Goal: Task Accomplishment & Management: Use online tool/utility

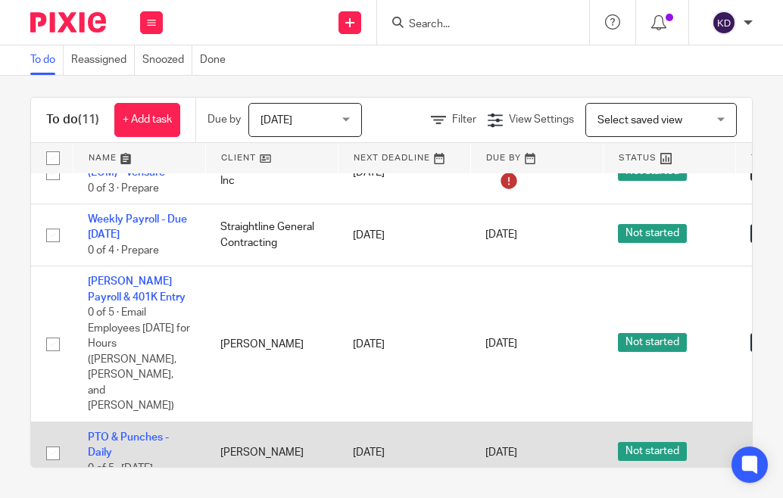
scroll to position [400, 0]
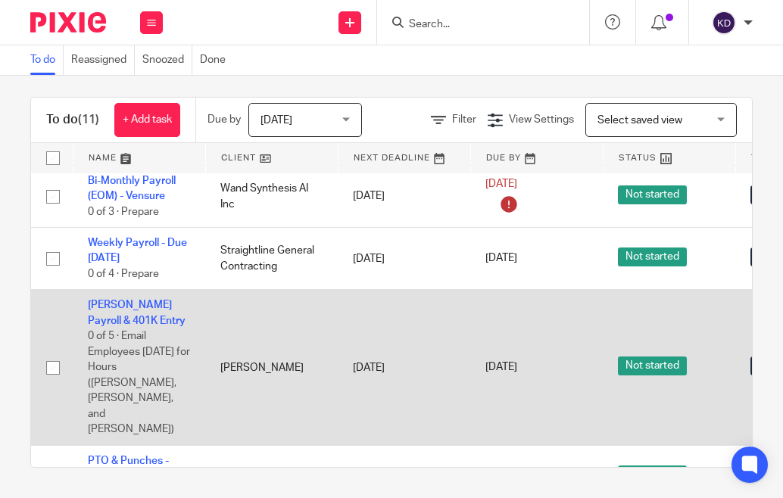
click at [482, 315] on td "[DATE]" at bounding box center [536, 368] width 133 height 156
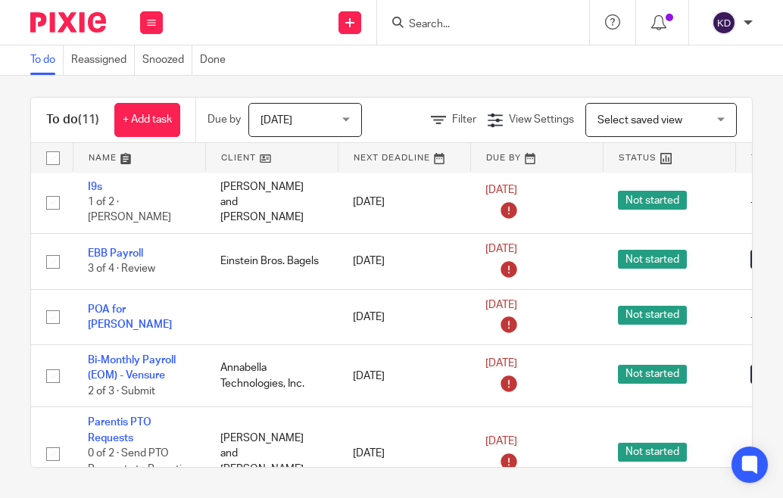
scroll to position [0, 0]
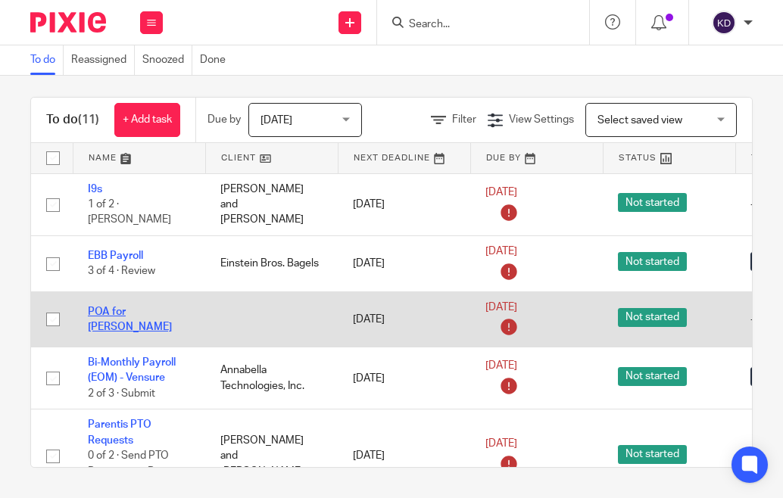
click at [149, 307] on link "POA for [PERSON_NAME]" at bounding box center [130, 320] width 84 height 26
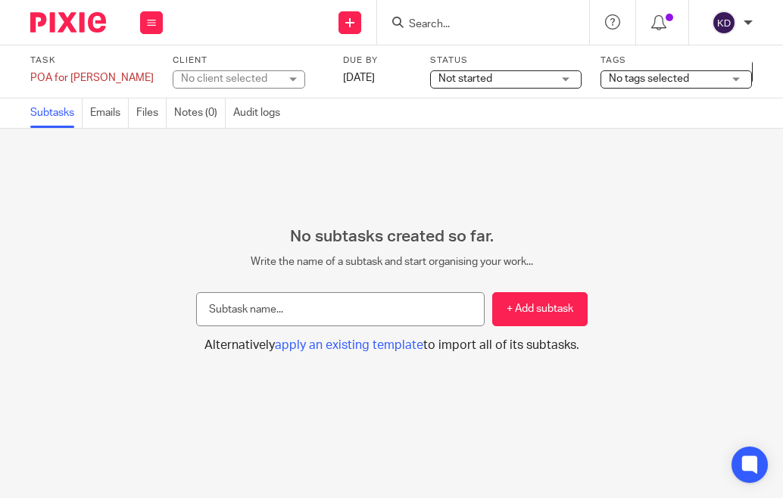
click at [89, 23] on img at bounding box center [68, 22] width 76 height 20
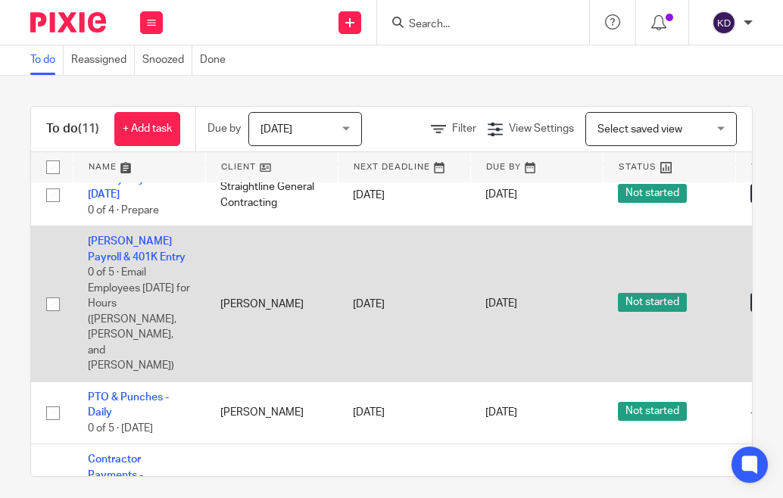
scroll to position [476, 0]
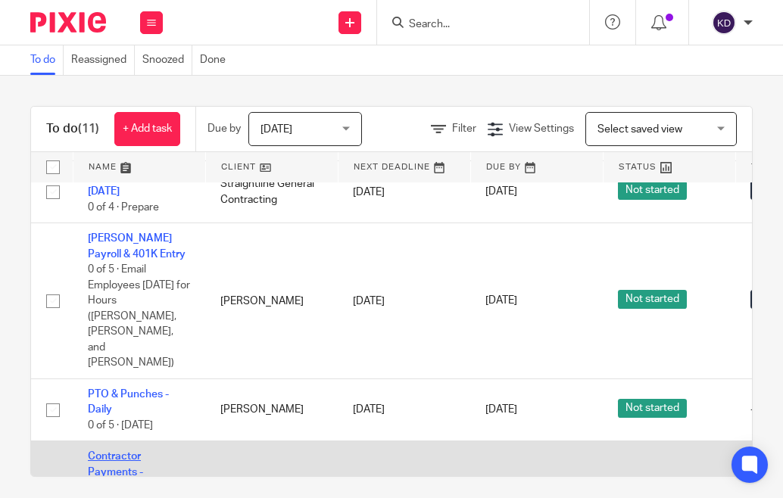
click at [148, 451] on link "Contractor Payments - [PERSON_NAME]" at bounding box center [130, 472] width 84 height 42
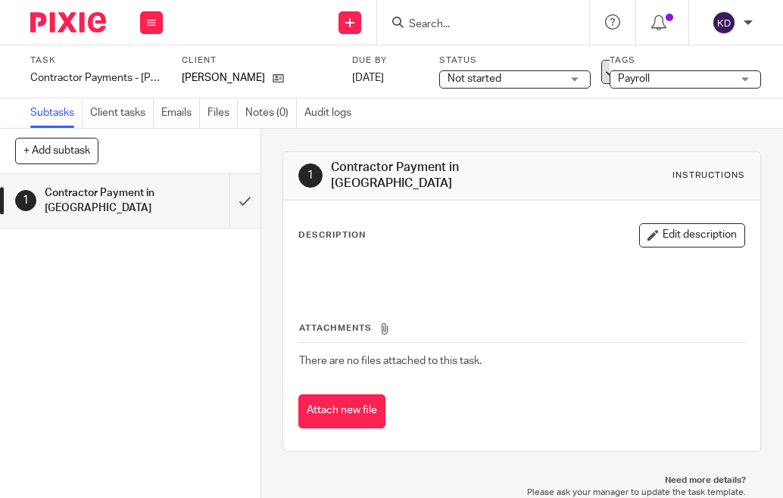
click at [606, 67] on icon at bounding box center [613, 71] width 15 height 15
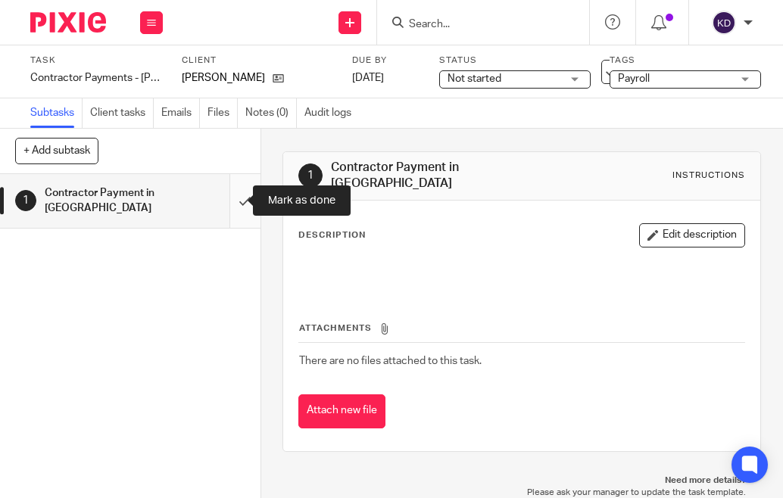
click at [222, 201] on input "submit" at bounding box center [130, 201] width 261 height 54
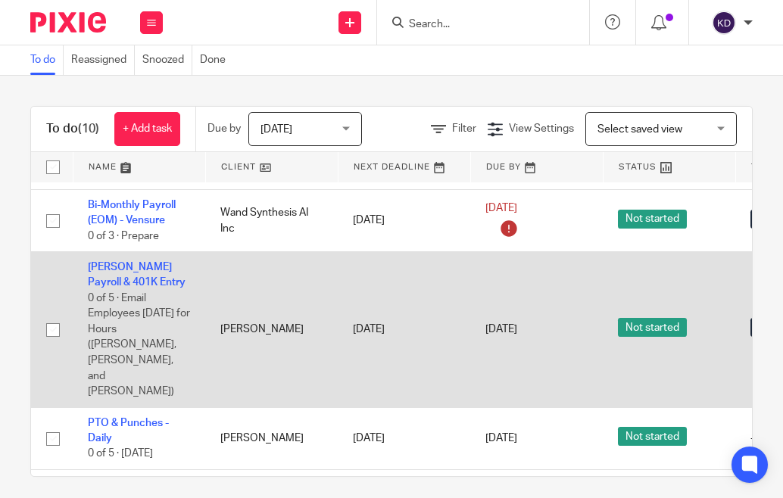
scroll to position [398, 0]
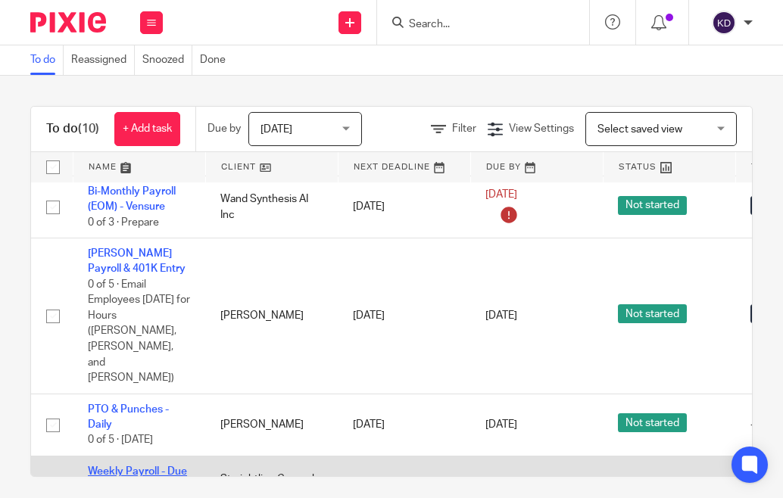
click at [160, 467] on link "Weekly Payroll - Due [DATE]" at bounding box center [137, 480] width 99 height 26
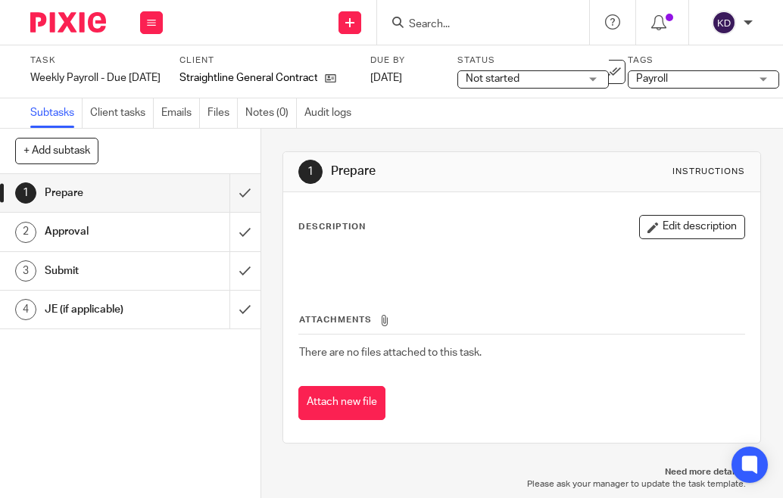
click at [69, 23] on img at bounding box center [68, 22] width 76 height 20
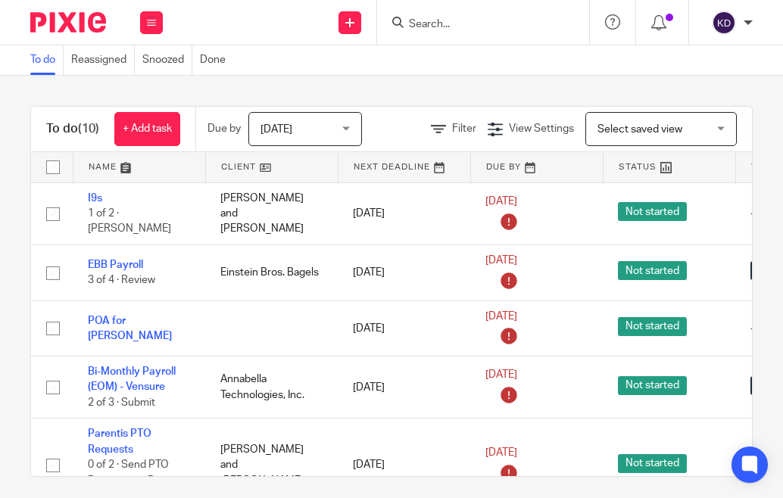
click at [467, 48] on div "To do Reassigned Snoozed Done" at bounding box center [391, 60] width 783 height 30
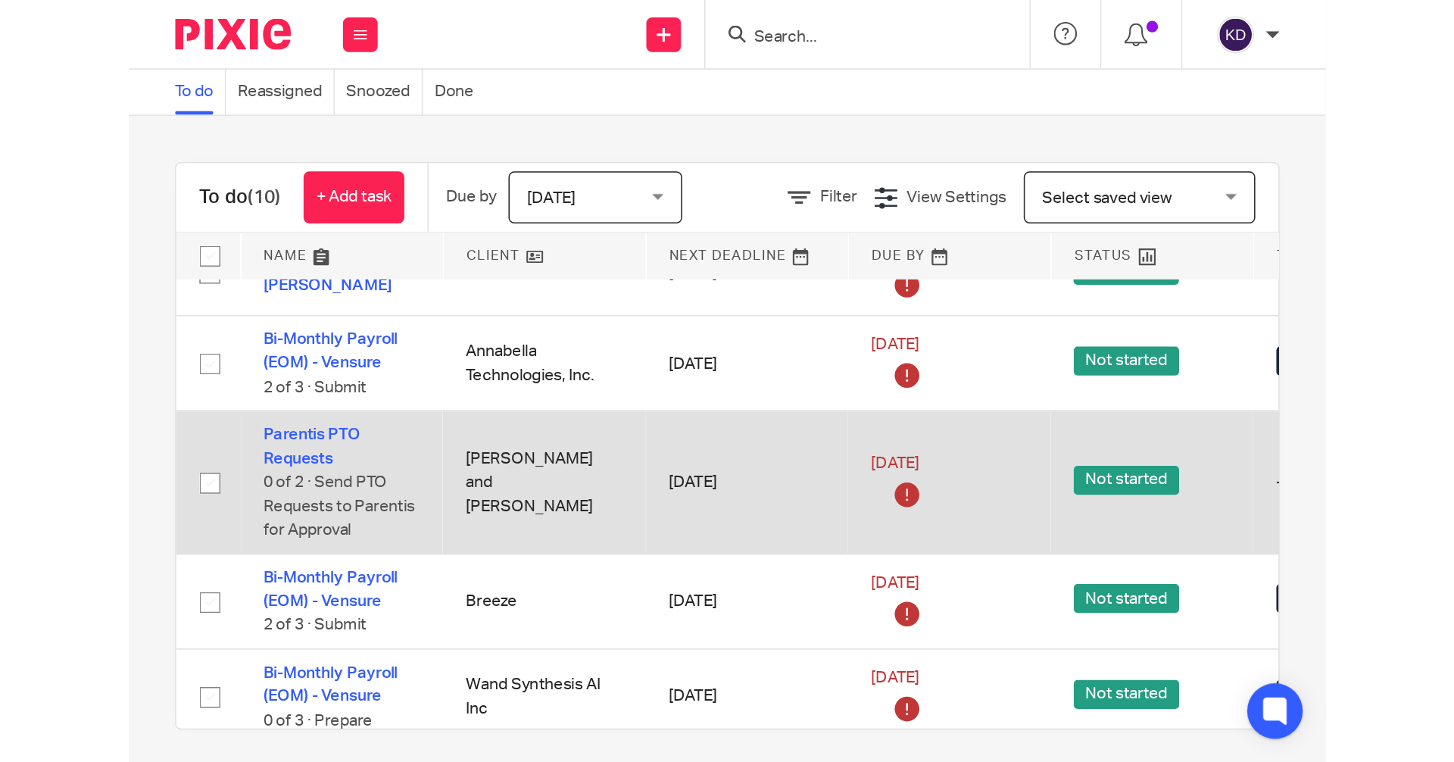
scroll to position [151, 0]
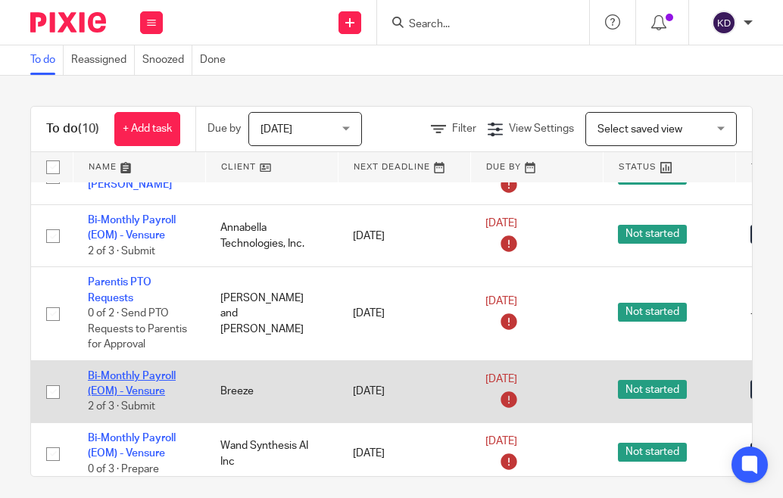
click at [134, 371] on link "Bi-Monthly Payroll (EOM) - Vensure" at bounding box center [132, 384] width 88 height 26
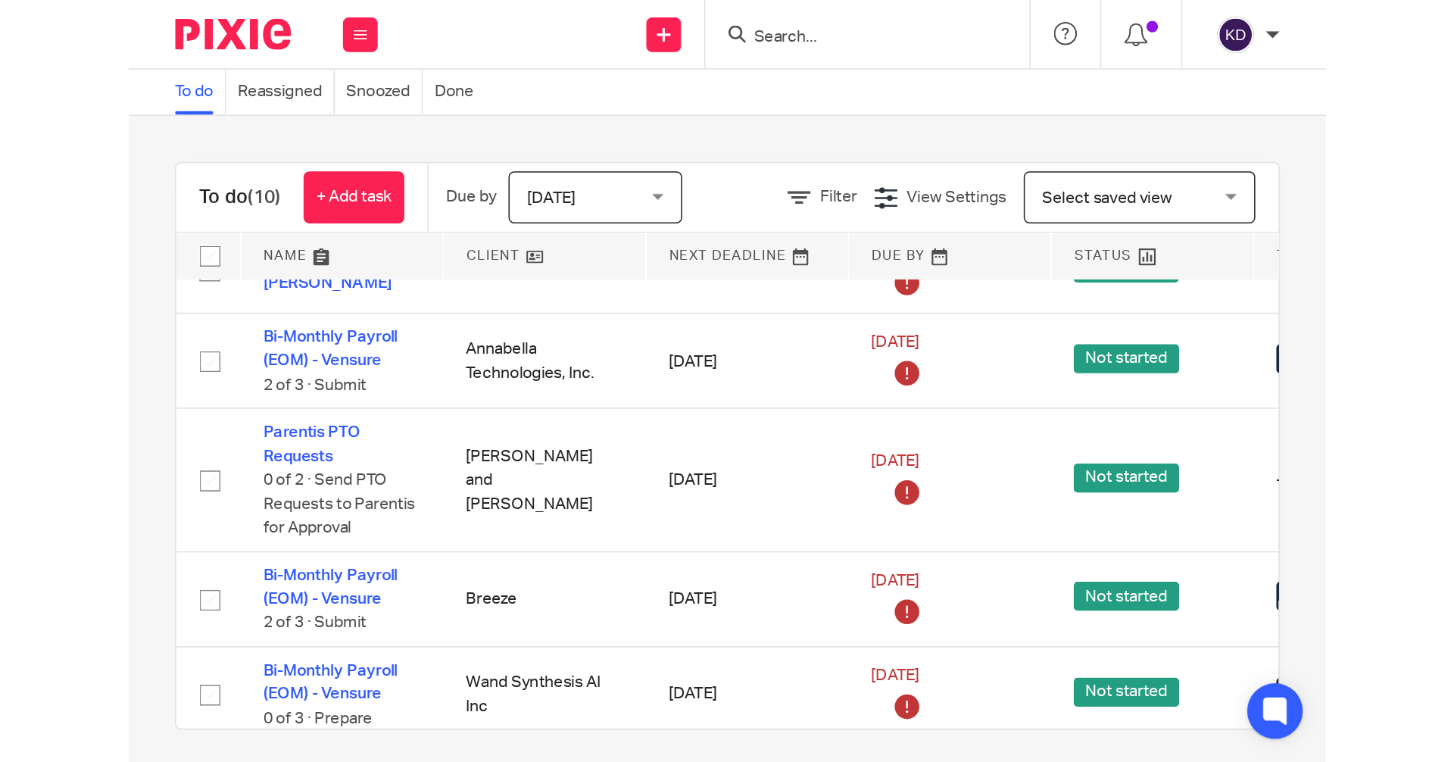
scroll to position [133, 0]
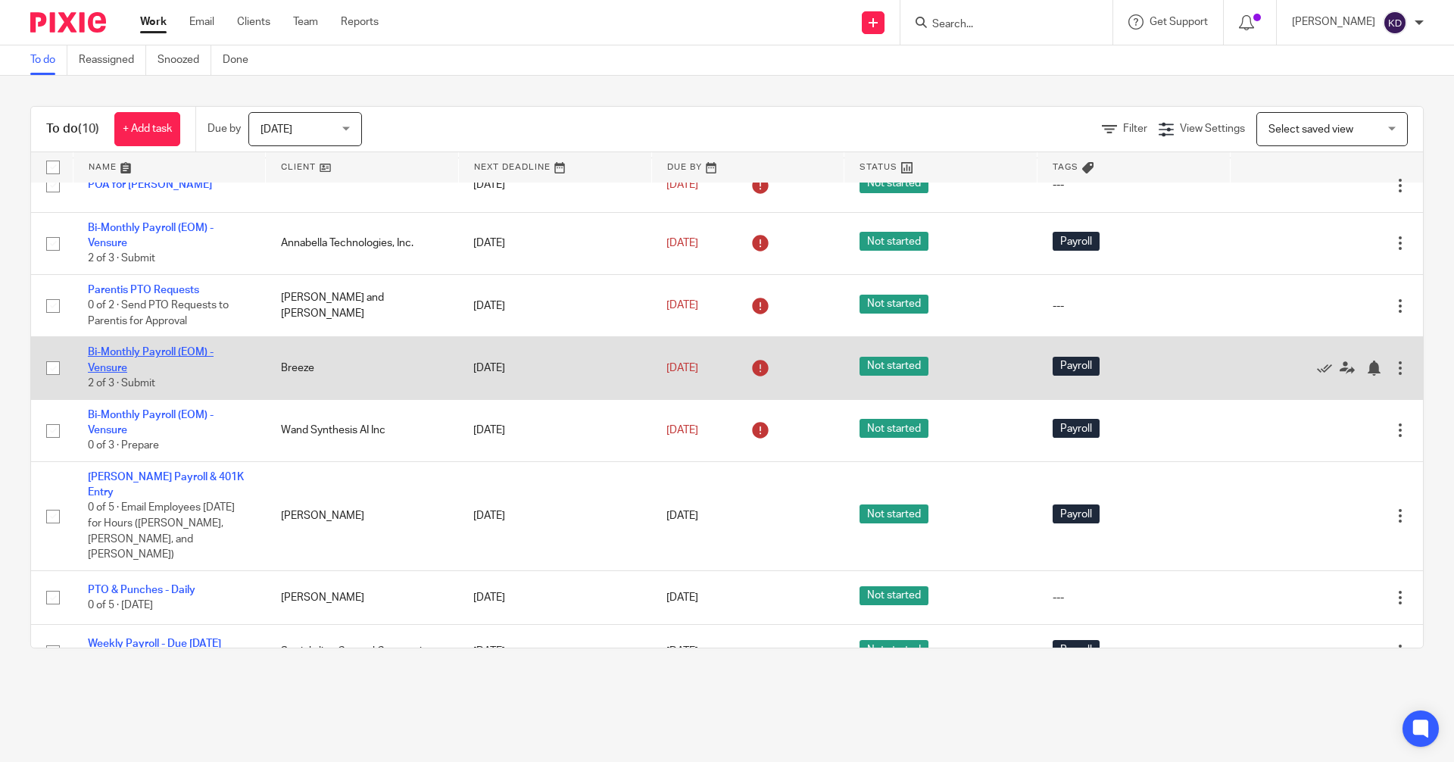
click at [142, 349] on link "Bi-Monthly Payroll (EOM) - Vensure" at bounding box center [151, 360] width 126 height 26
click at [782, 369] on icon at bounding box center [1324, 367] width 15 height 15
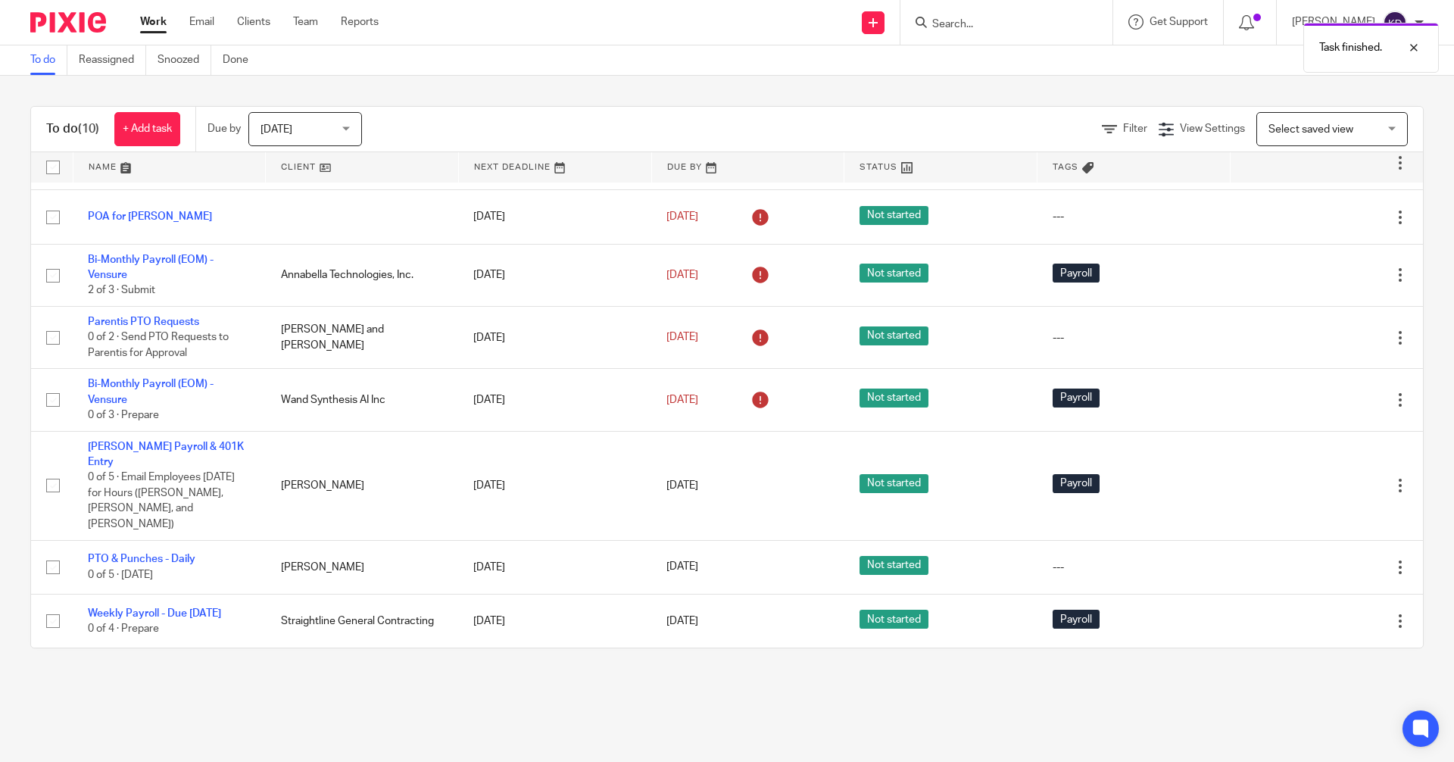
scroll to position [70, 0]
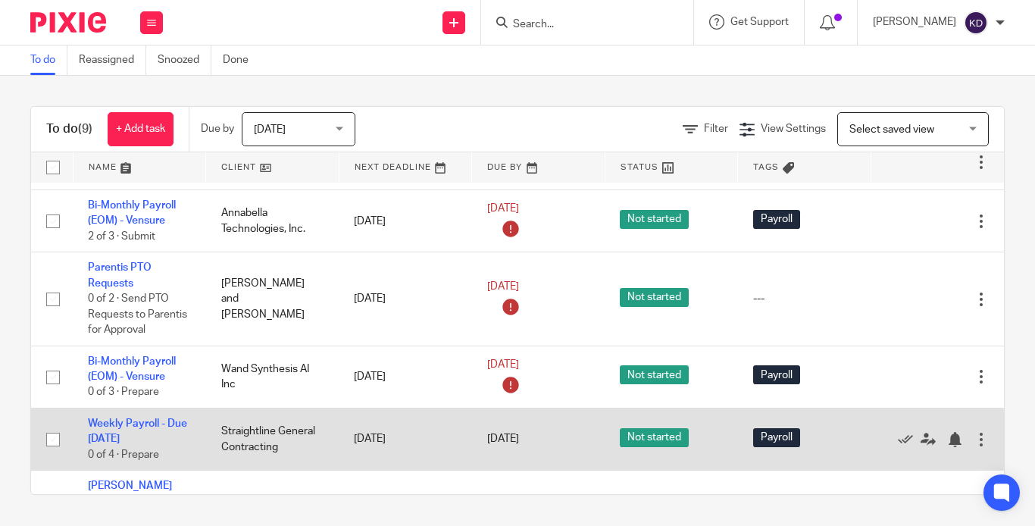
scroll to position [15, 0]
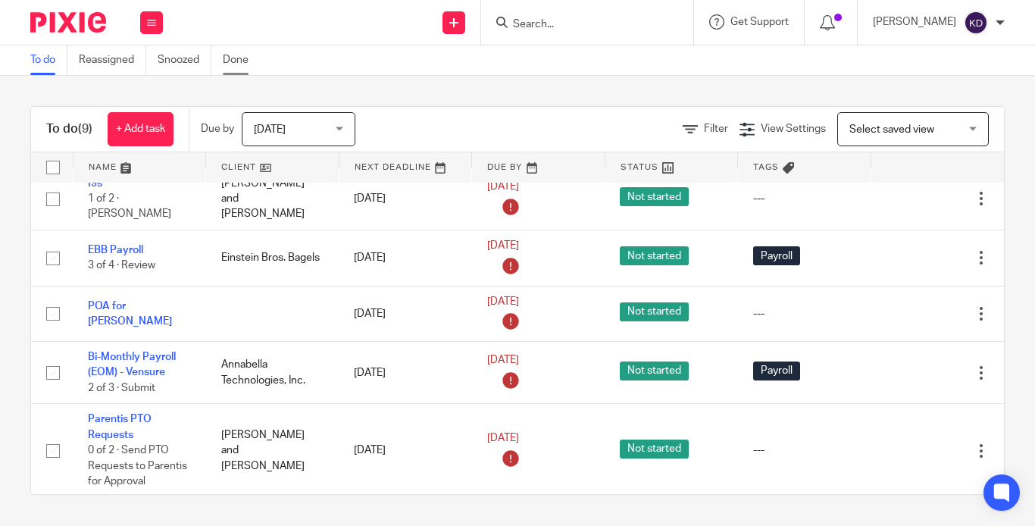
click at [237, 49] on link "Done" at bounding box center [241, 60] width 37 height 30
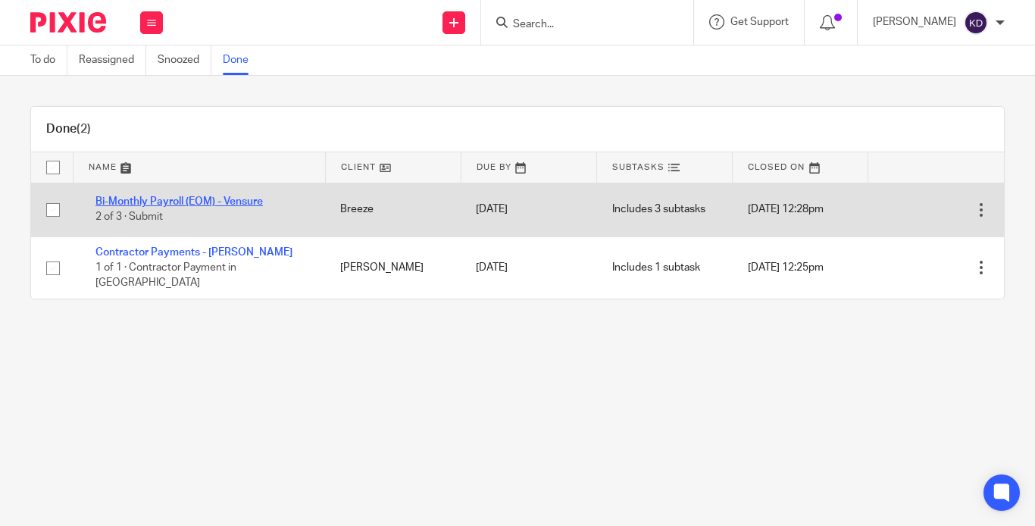
click at [257, 204] on link "Bi-Monthly Payroll (EOM) - Vensure" at bounding box center [178, 201] width 167 height 11
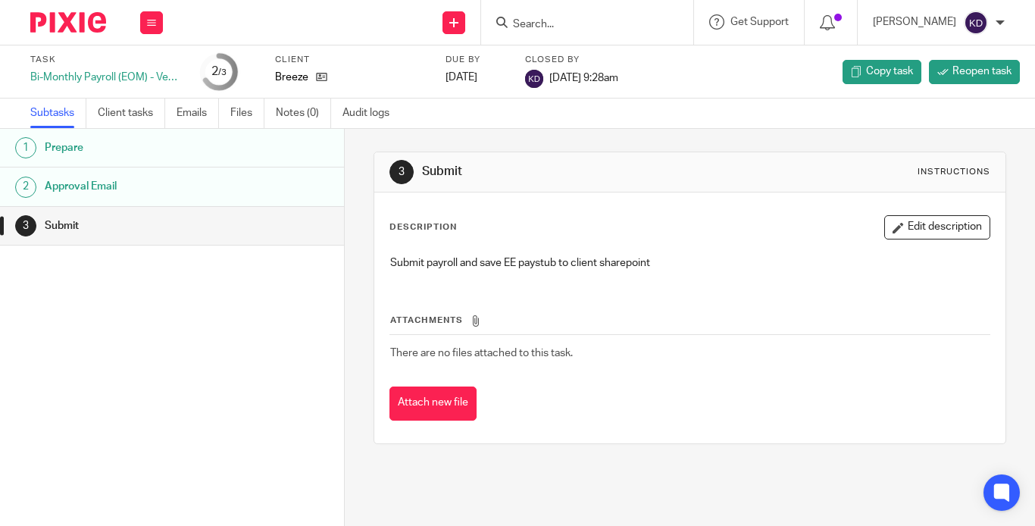
click at [85, 26] on img at bounding box center [68, 22] width 76 height 20
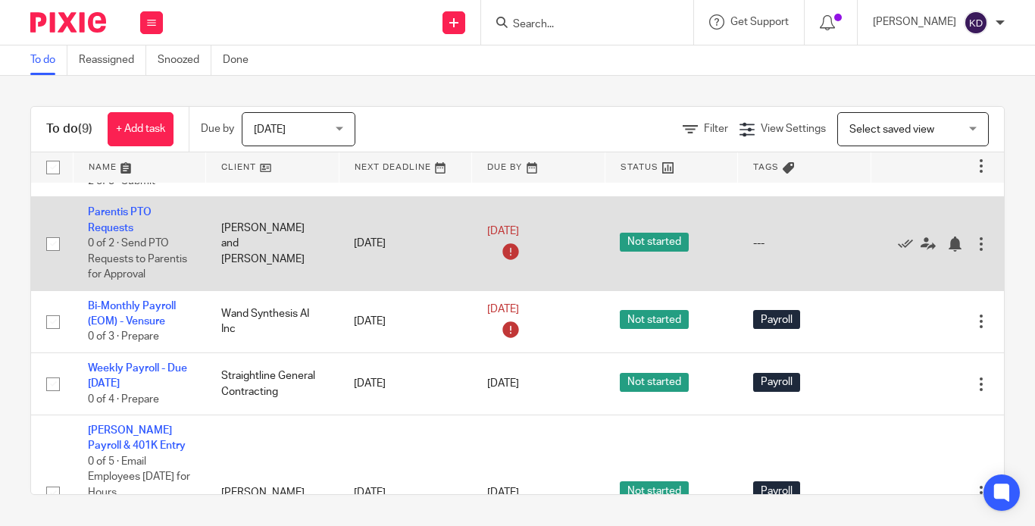
scroll to position [318, 0]
